Goal: Task Accomplishment & Management: Manage account settings

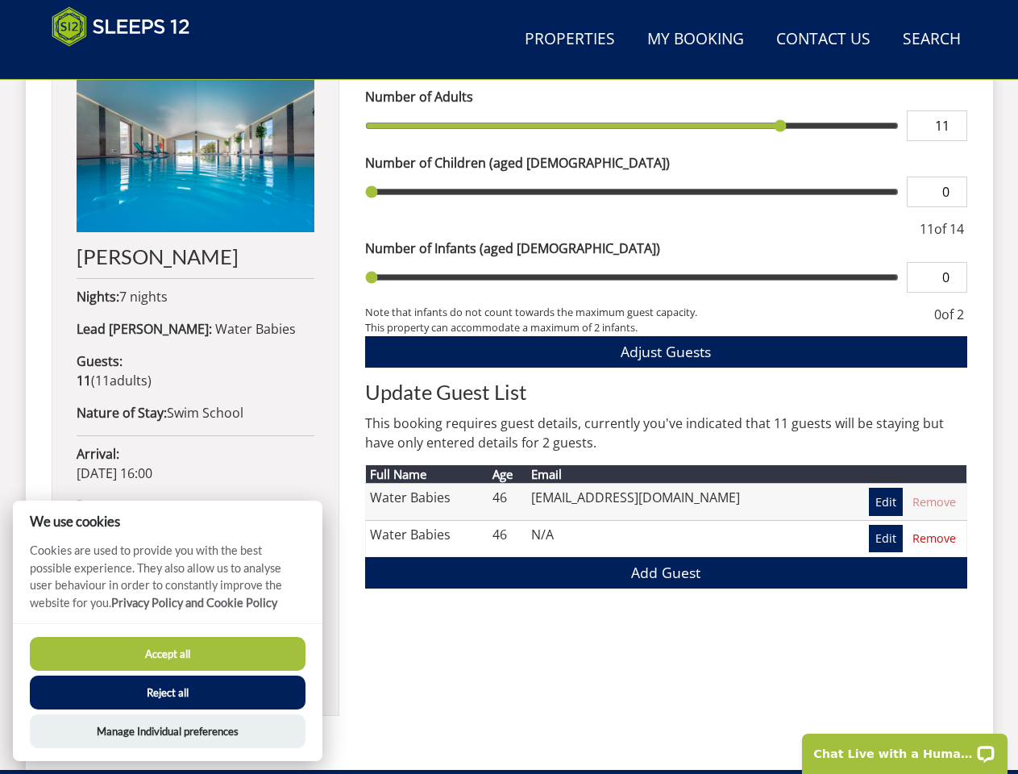
click at [509, 387] on h2 "Update Guest List" at bounding box center [666, 392] width 602 height 23
click at [931, 40] on link "Search Check Availability" at bounding box center [932, 40] width 71 height 36
click at [666, 352] on span "Adjust Guests" at bounding box center [666, 351] width 90 height 19
click at [934, 141] on input "11" at bounding box center [937, 125] width 60 height 31
click at [168, 654] on button "Accept all" at bounding box center [168, 654] width 276 height 34
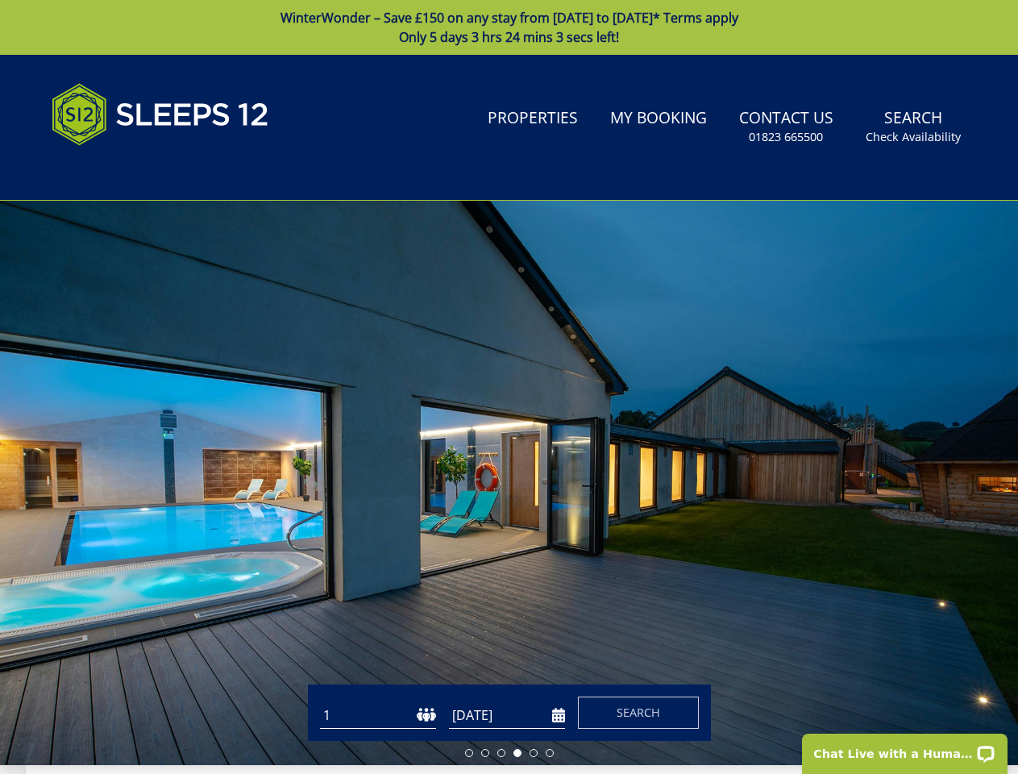
click at [168, 697] on button "Reject all" at bounding box center [168, 714] width 276 height 34
click at [168, 731] on div "Guests 1 2 3 4 5 6 7 8 9 10 11 12 13 14 15 16 17 18 19 20 21 22 23 24 25 26 27 …" at bounding box center [509, 713] width 1018 height 56
